Goal: Task Accomplishment & Management: Use online tool/utility

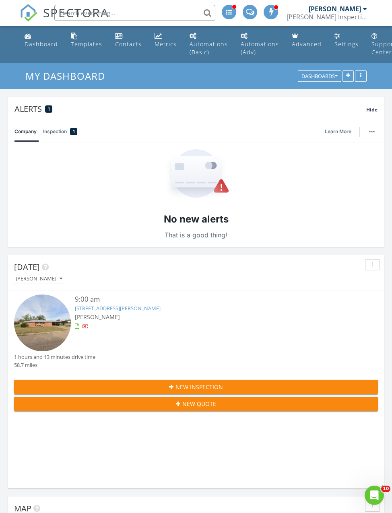
click at [41, 324] on img at bounding box center [42, 322] width 57 height 57
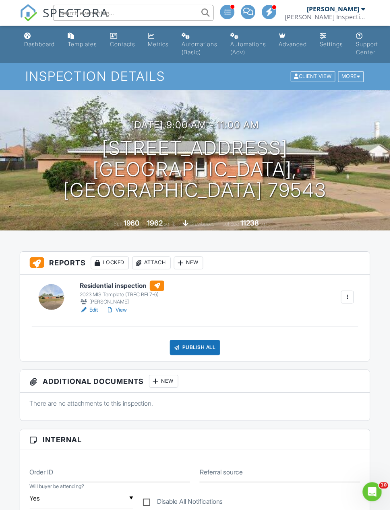
click at [124, 315] on link "View" at bounding box center [116, 311] width 21 height 8
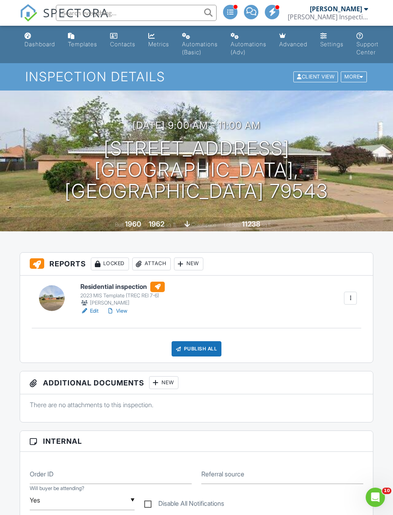
click at [208, 347] on div "Publish All" at bounding box center [197, 348] width 50 height 15
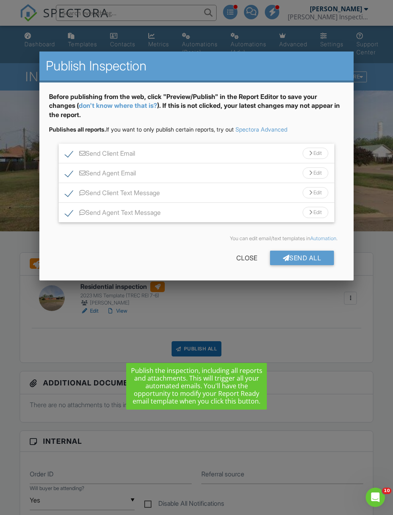
click at [243, 257] on div "Close" at bounding box center [247, 258] width 47 height 14
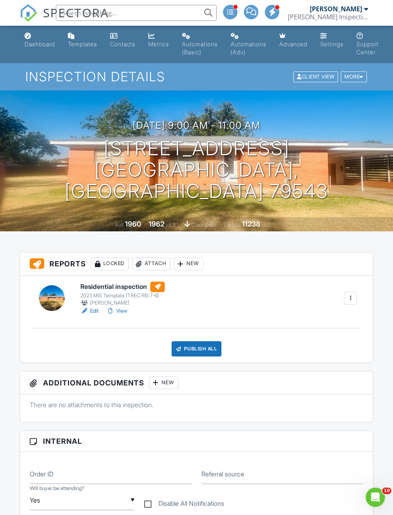
click at [203, 348] on div "Publish All" at bounding box center [197, 348] width 50 height 15
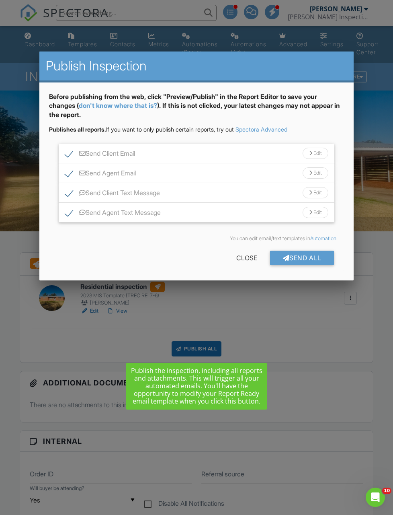
click at [318, 253] on div "Send All" at bounding box center [302, 258] width 64 height 14
